Goal: Information Seeking & Learning: Learn about a topic

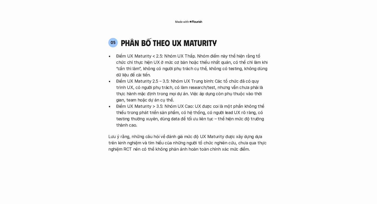
scroll to position [1038, 0]
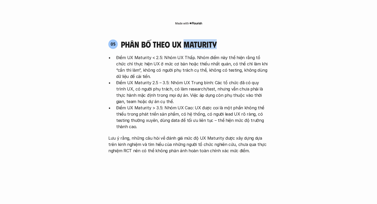
drag, startPoint x: 184, startPoint y: 20, endPoint x: 227, endPoint y: 21, distance: 42.9
click at [227, 39] on div "05 phân bố theo ux maturity" at bounding box center [188, 44] width 161 height 10
click at [236, 54] on p "Điểm UX Maturity < 2.5: Nhóm UX Thấp. Nhóm điểm này thể hiện rằng tổ chức chỉ t…" at bounding box center [192, 66] width 153 height 25
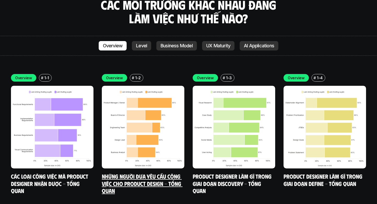
scroll to position [1474, 0]
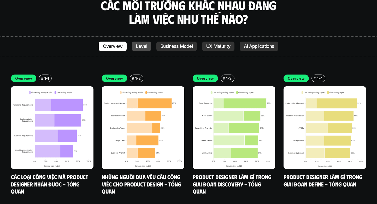
click at [143, 44] on p "Level" at bounding box center [141, 46] width 11 height 5
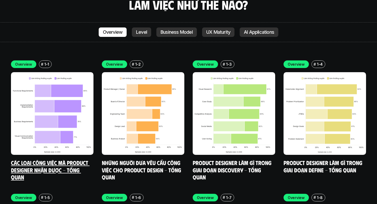
scroll to position [1486, 0]
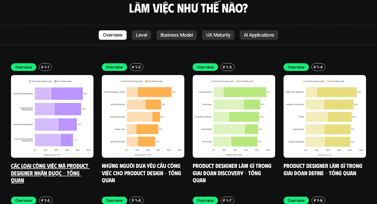
click at [78, 162] on link "Các loại công việc mà Product Designer nhận được - Tổng quan" at bounding box center [50, 172] width 79 height 21
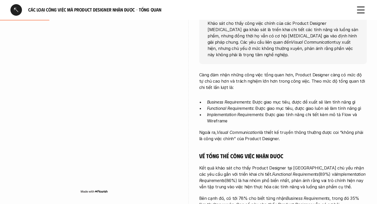
scroll to position [96, 0]
drag, startPoint x: 248, startPoint y: 67, endPoint x: 270, endPoint y: 67, distance: 22.2
click at [270, 71] on p "Càng đảm nhận những công việc tổng quan hơn, Product Designer càng có mức độ tự…" at bounding box center [283, 80] width 168 height 19
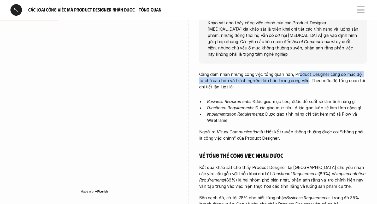
drag, startPoint x: 297, startPoint y: 68, endPoint x: 300, endPoint y: 77, distance: 9.8
click at [300, 77] on p "Càng đảm nhận những công việc tổng quan hơn, Product Designer càng có mức độ tự…" at bounding box center [283, 80] width 168 height 19
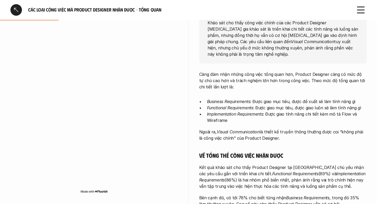
click at [300, 80] on p "Càng đảm nhận những công việc tổng quan hơn, Product Designer càng có mức độ tự…" at bounding box center [283, 80] width 168 height 19
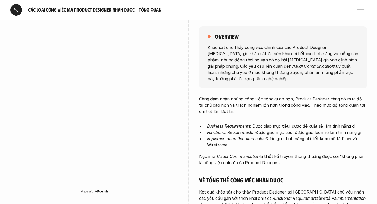
scroll to position [69, 0]
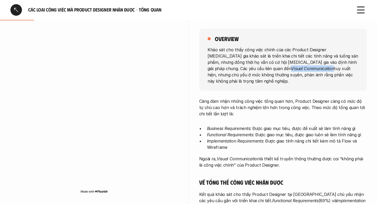
drag, startPoint x: 208, startPoint y: 67, endPoint x: 250, endPoint y: 69, distance: 42.1
click at [291, 69] on em "Visual Communication" at bounding box center [312, 68] width 43 height 5
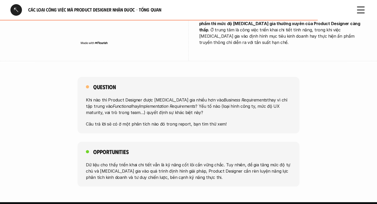
scroll to position [384, 0]
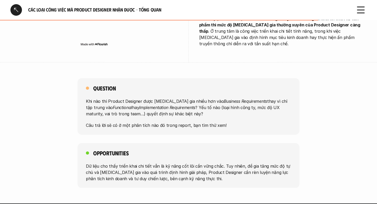
click at [216, 99] on p "Khi nào thì Product Designer được [MEDICAL_DATA] gia nhiều hơn vào Business Req…" at bounding box center [188, 107] width 205 height 19
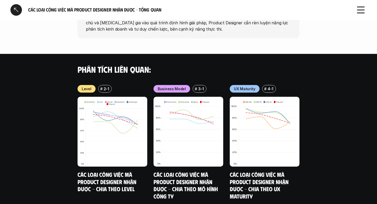
scroll to position [552, 0]
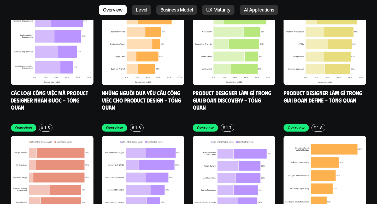
scroll to position [1558, 0]
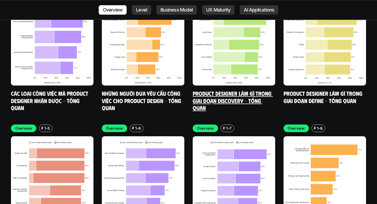
click at [230, 90] on link "Product Designer làm gì trong giai đoạn Discovery - Tổng quan" at bounding box center [233, 100] width 80 height 21
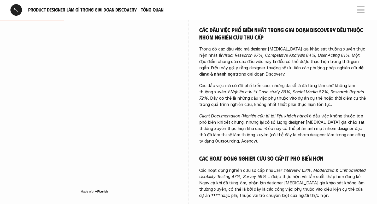
scroll to position [122, 0]
